Goal: Navigation & Orientation: Find specific page/section

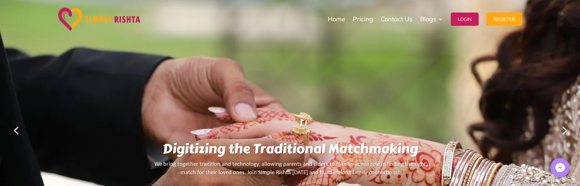
click at [567, 131] on link "Next" at bounding box center [564, 130] width 17 height 17
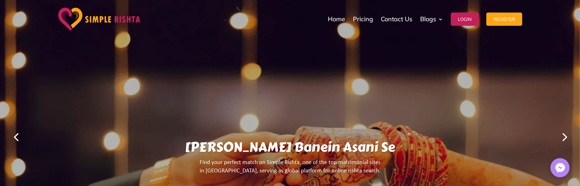
click at [567, 131] on link "Next" at bounding box center [564, 136] width 17 height 17
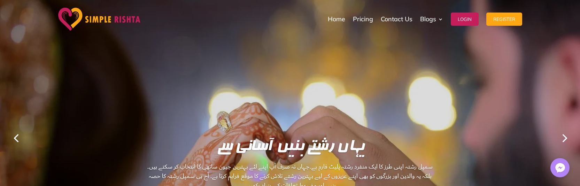
click at [567, 131] on link "Next" at bounding box center [564, 137] width 17 height 17
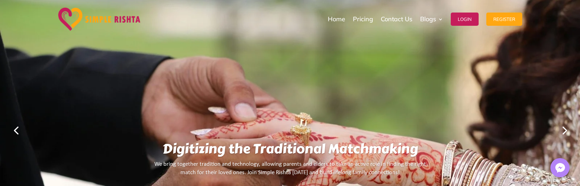
click at [567, 131] on link "Next" at bounding box center [564, 130] width 17 height 17
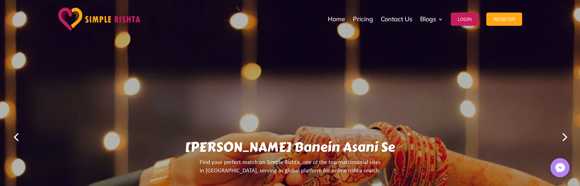
click at [567, 132] on link "Next" at bounding box center [564, 136] width 17 height 17
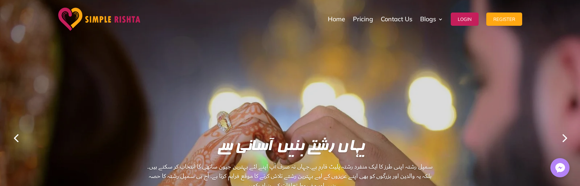
click at [567, 132] on link "Next" at bounding box center [564, 137] width 17 height 17
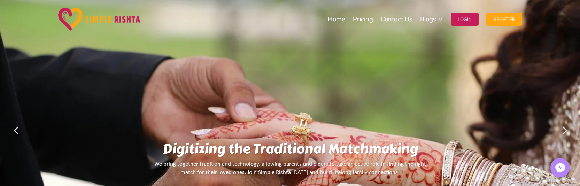
click at [567, 132] on link "Next" at bounding box center [564, 130] width 17 height 17
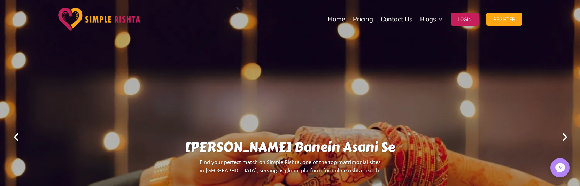
click at [560, 142] on link "Next" at bounding box center [564, 136] width 17 height 17
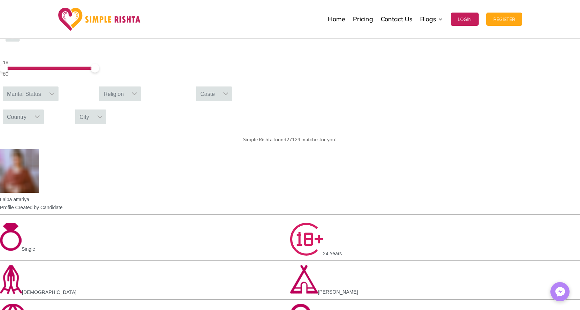
scroll to position [174, 0]
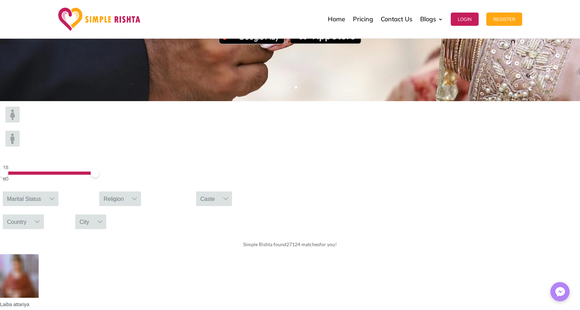
click at [20, 131] on img at bounding box center [13, 139] width 14 height 16
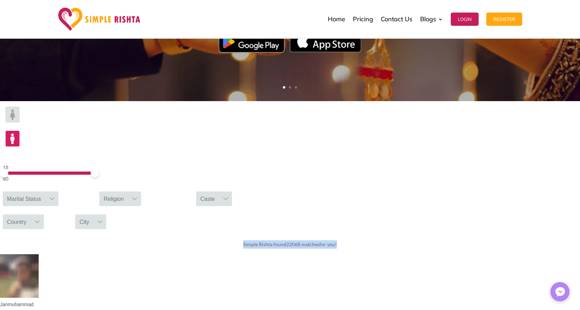
drag, startPoint x: 575, startPoint y: 147, endPoint x: 62, endPoint y: 149, distance: 512.9
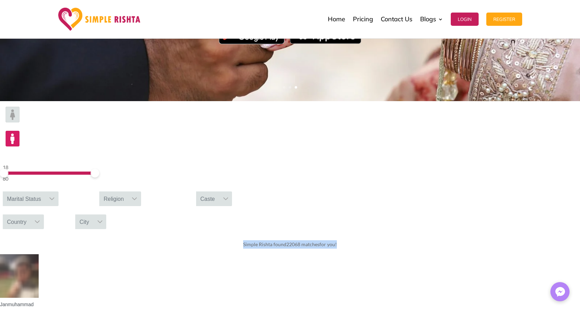
drag, startPoint x: 547, startPoint y: 153, endPoint x: 75, endPoint y: 154, distance: 472.5
click at [53, 235] on div "Simple Rishta found 22068 matches for you!" at bounding box center [290, 245] width 580 height 20
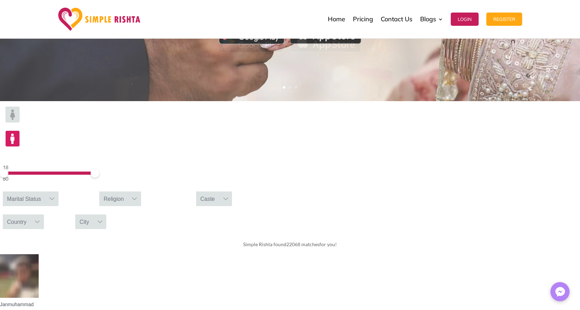
drag, startPoint x: 52, startPoint y: 154, endPoint x: 44, endPoint y: 152, distance: 7.5
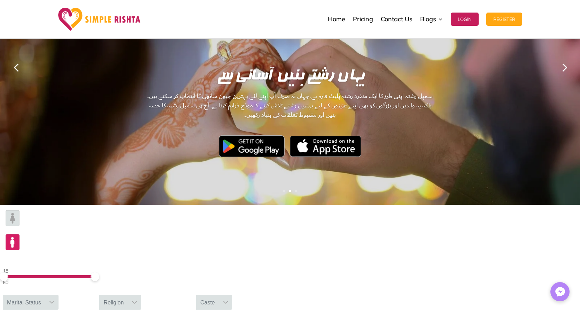
scroll to position [105, 0]
